Goal: Find specific page/section: Find specific page/section

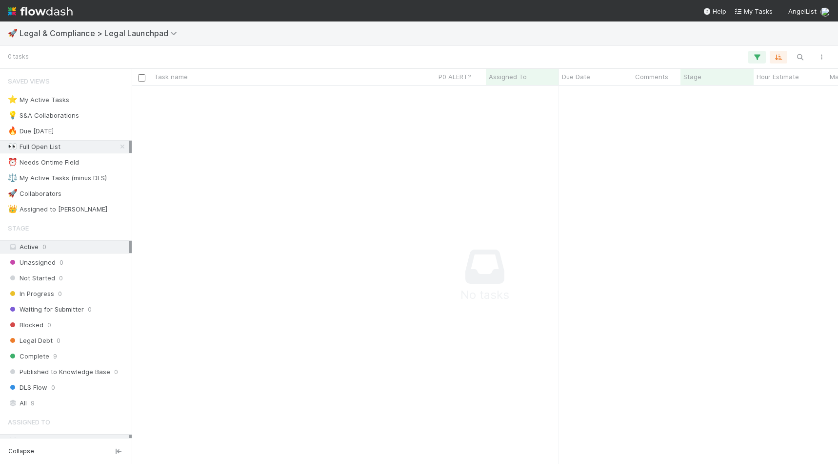
scroll to position [377, 707]
